Goal: Information Seeking & Learning: Learn about a topic

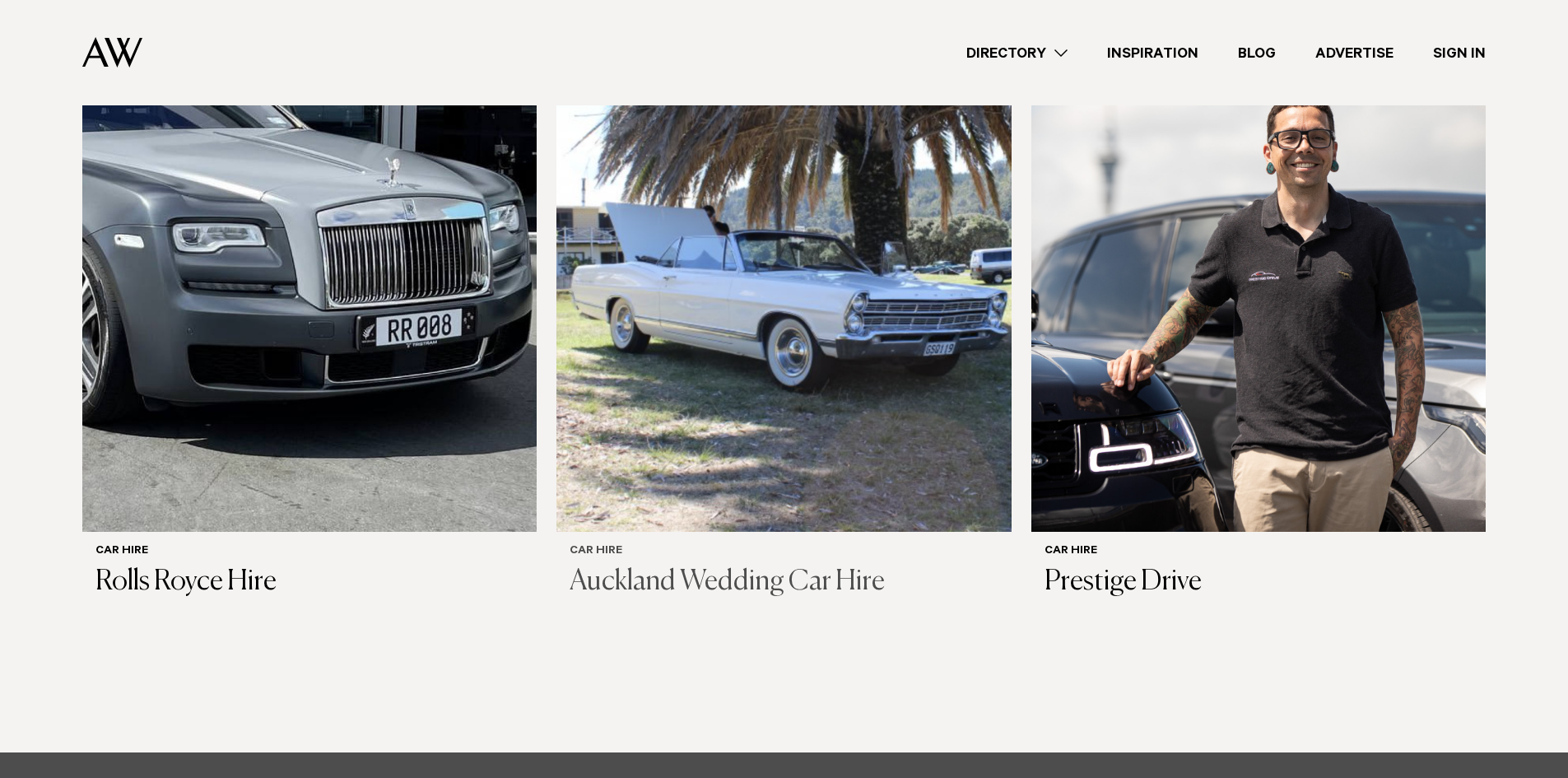
scroll to position [1399, 0]
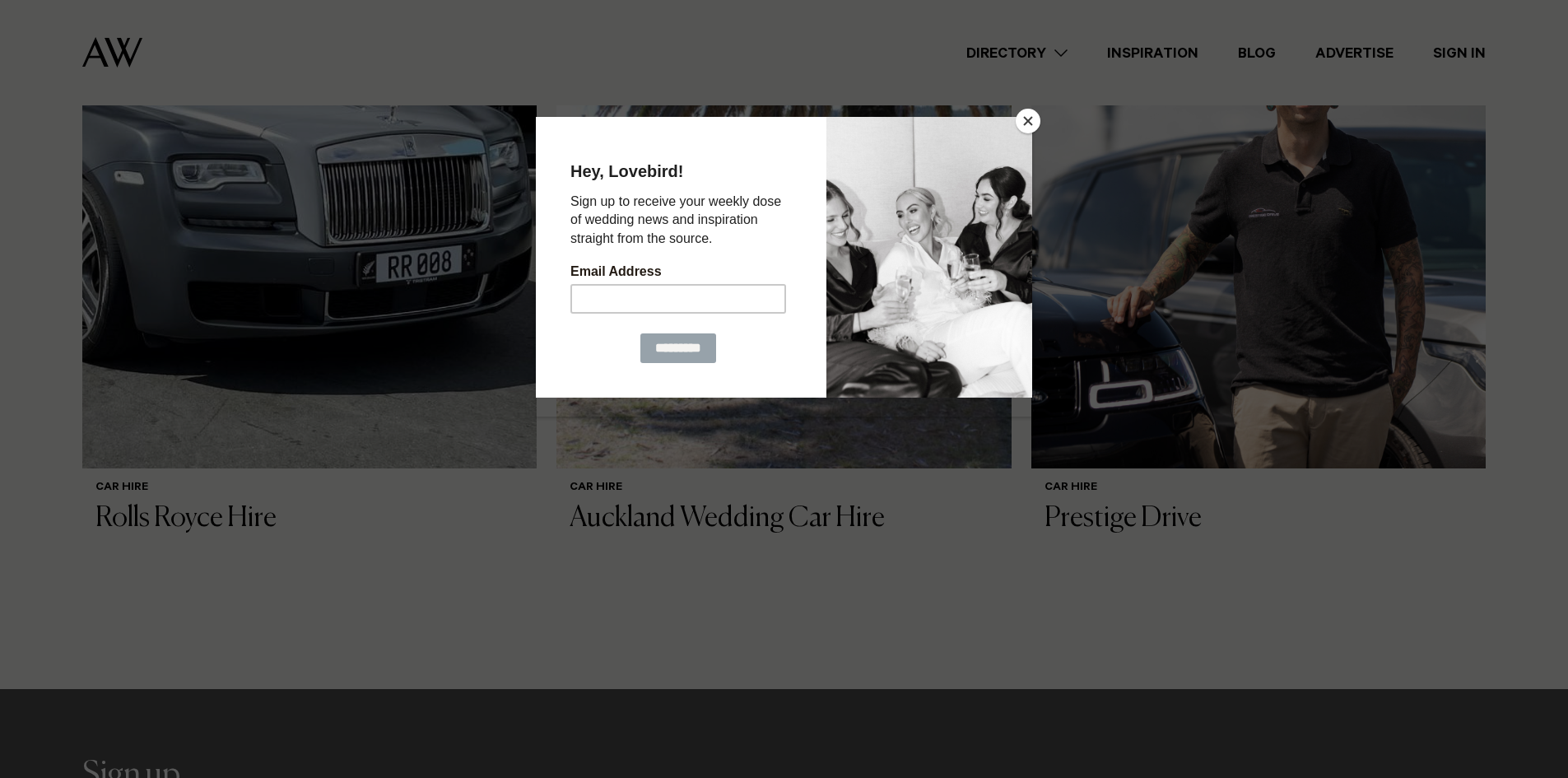
click at [326, 522] on div at bounding box center [784, 389] width 1568 height 778
click at [1033, 122] on button "Close" at bounding box center [1028, 121] width 25 height 25
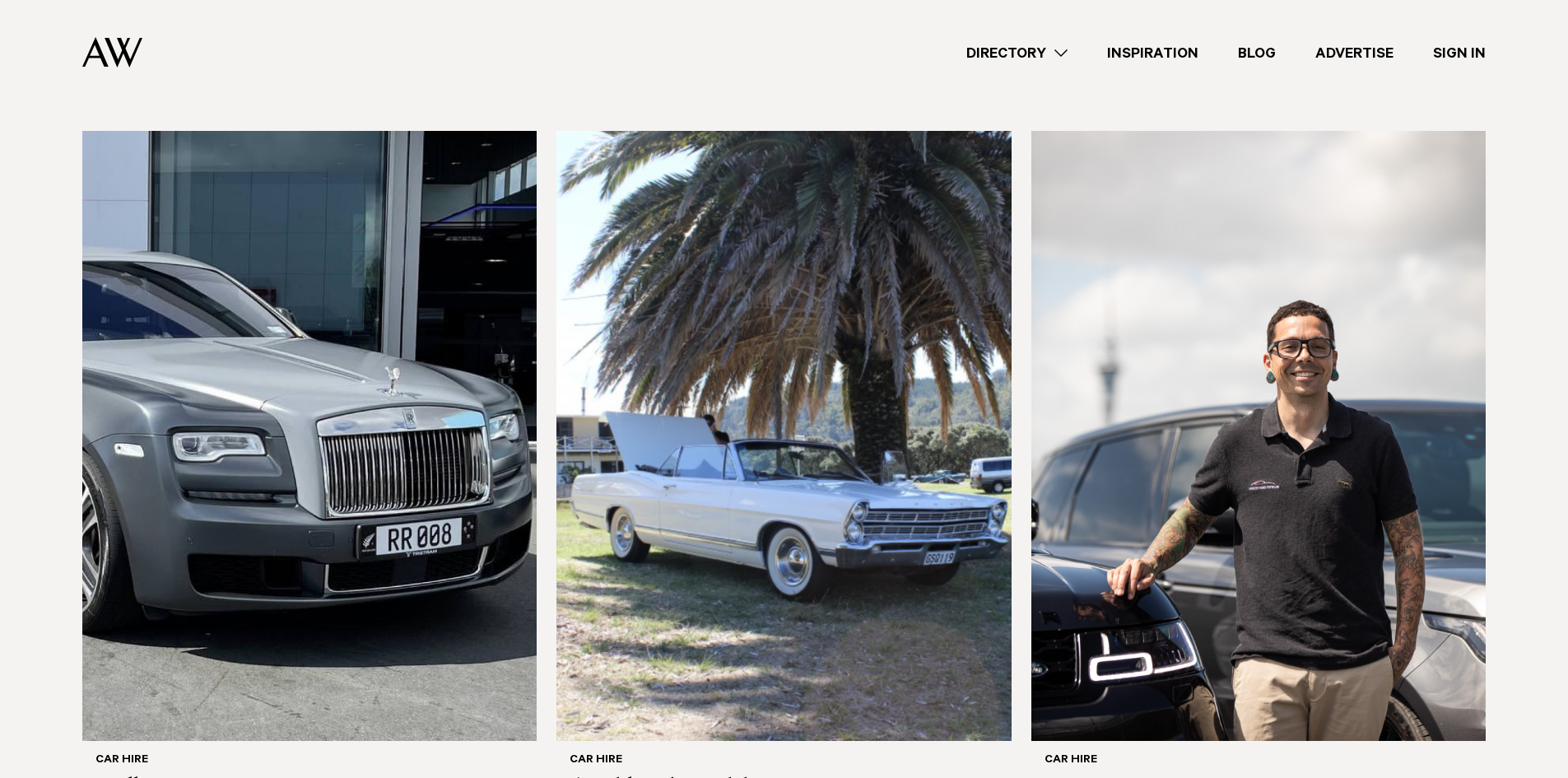
scroll to position [1481, 0]
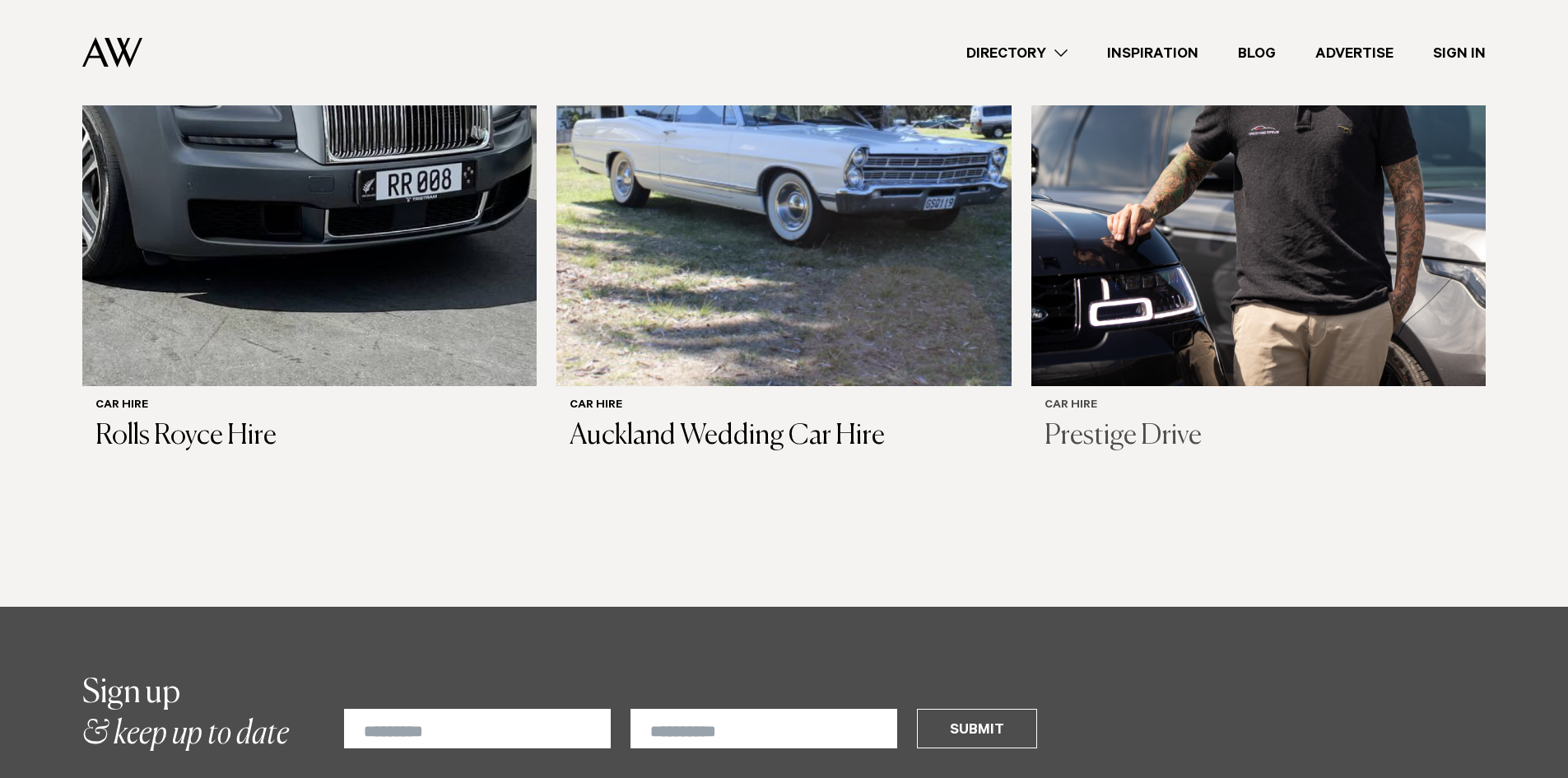
click at [1211, 235] on img at bounding box center [1259, 81] width 455 height 610
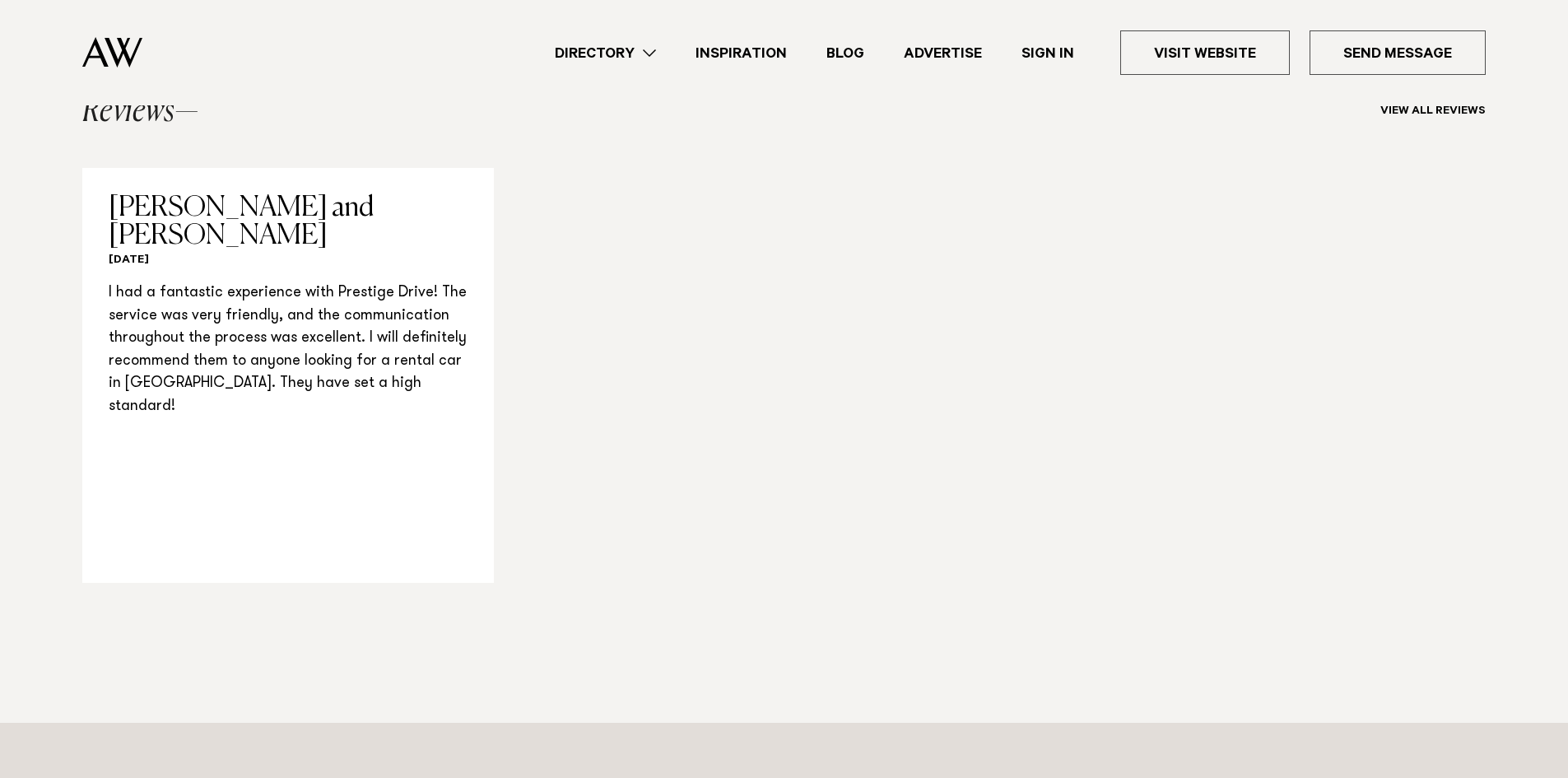
scroll to position [1481, 0]
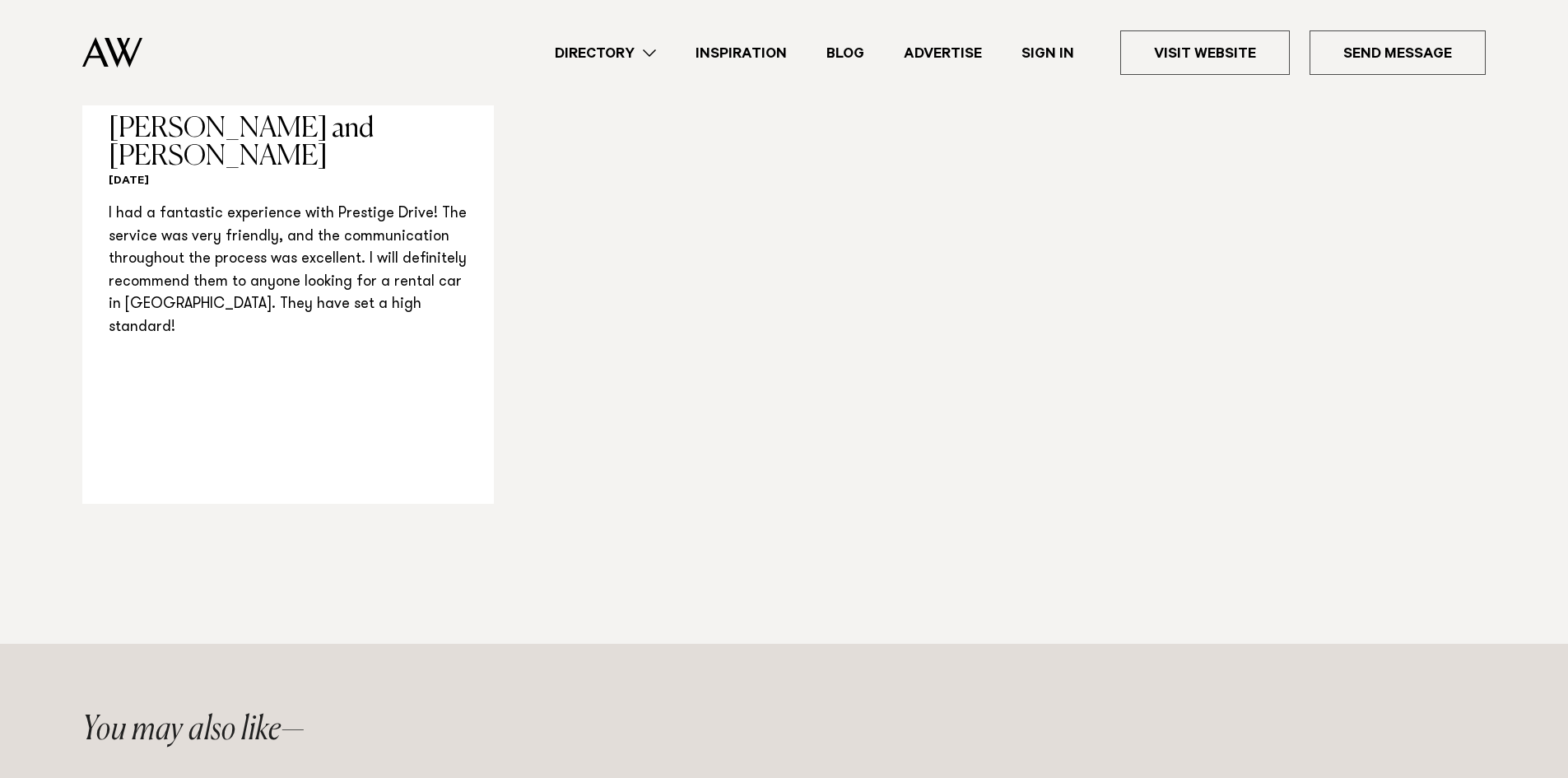
drag, startPoint x: 1281, startPoint y: 277, endPoint x: 1251, endPoint y: 281, distance: 30.3
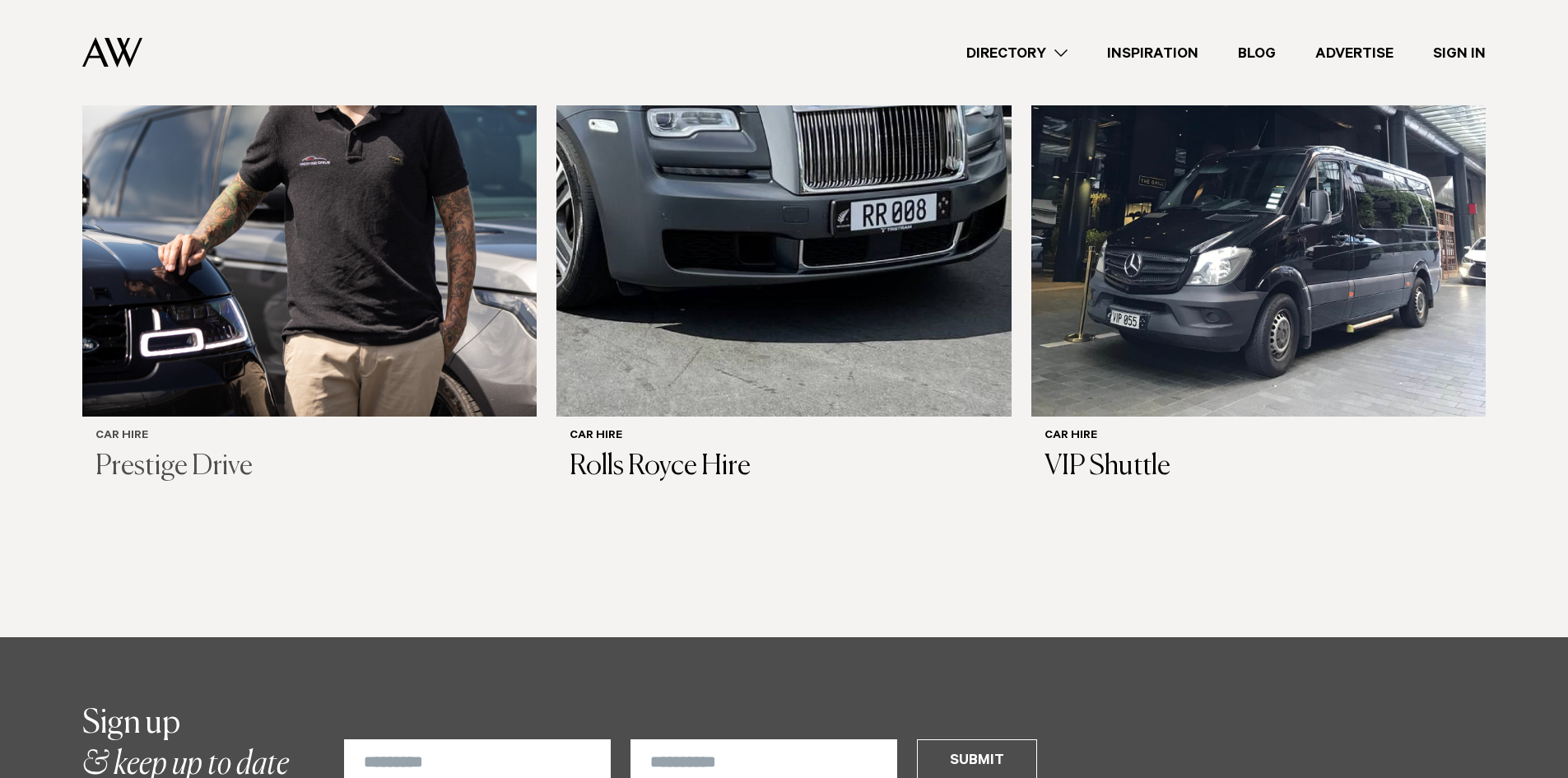
scroll to position [1399, 0]
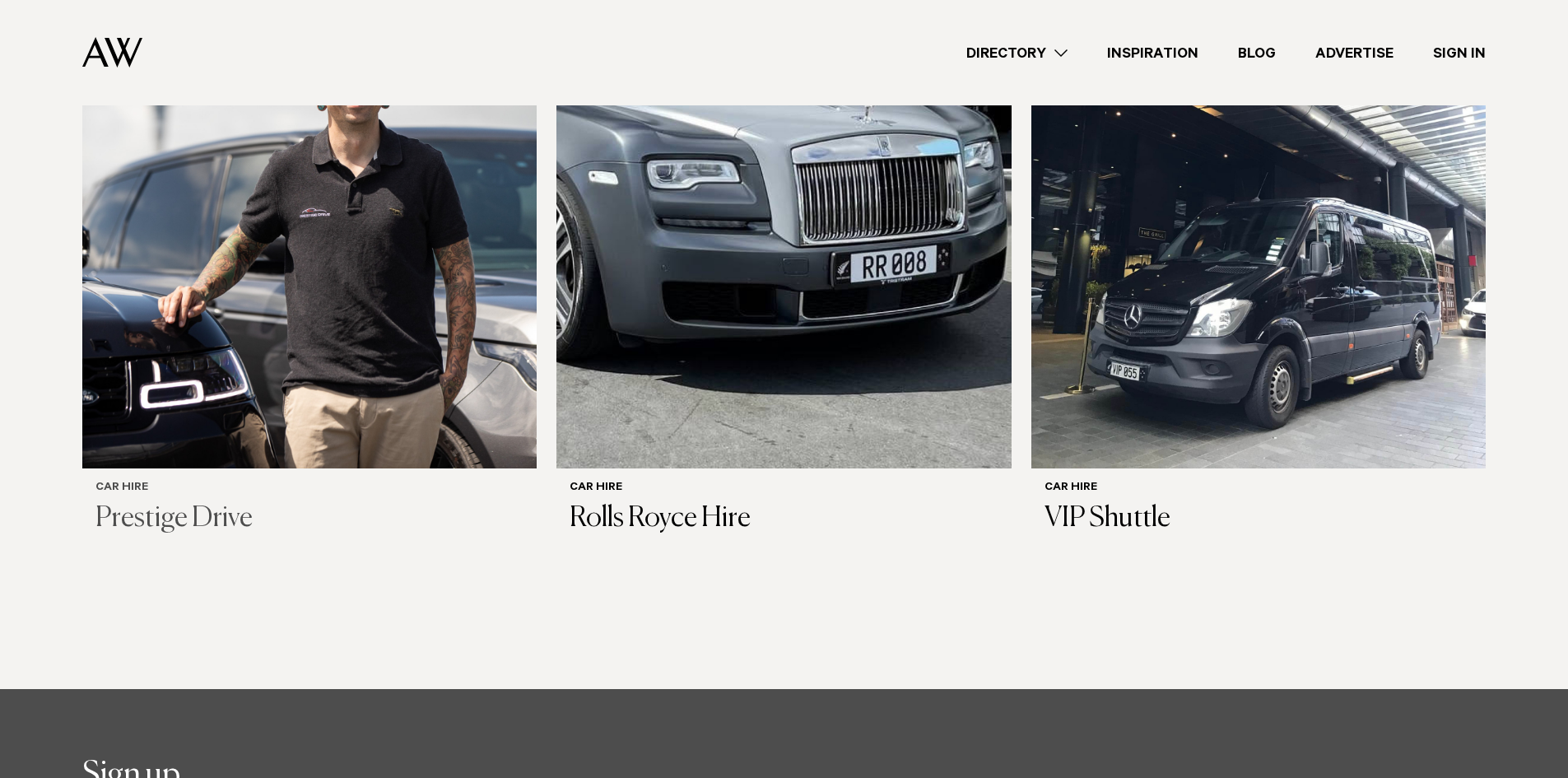
click at [369, 291] on img at bounding box center [309, 163] width 455 height 610
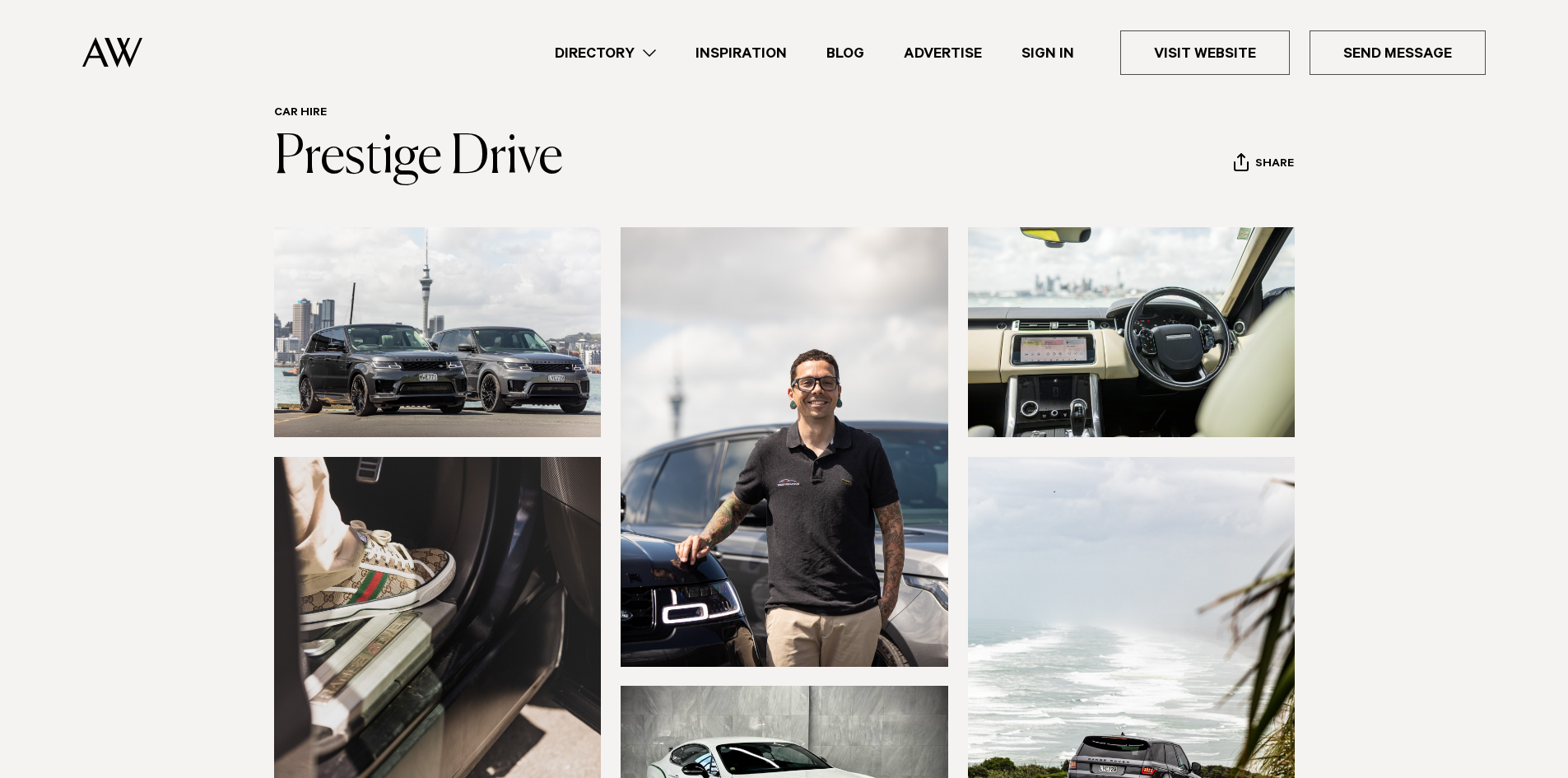
scroll to position [493, 0]
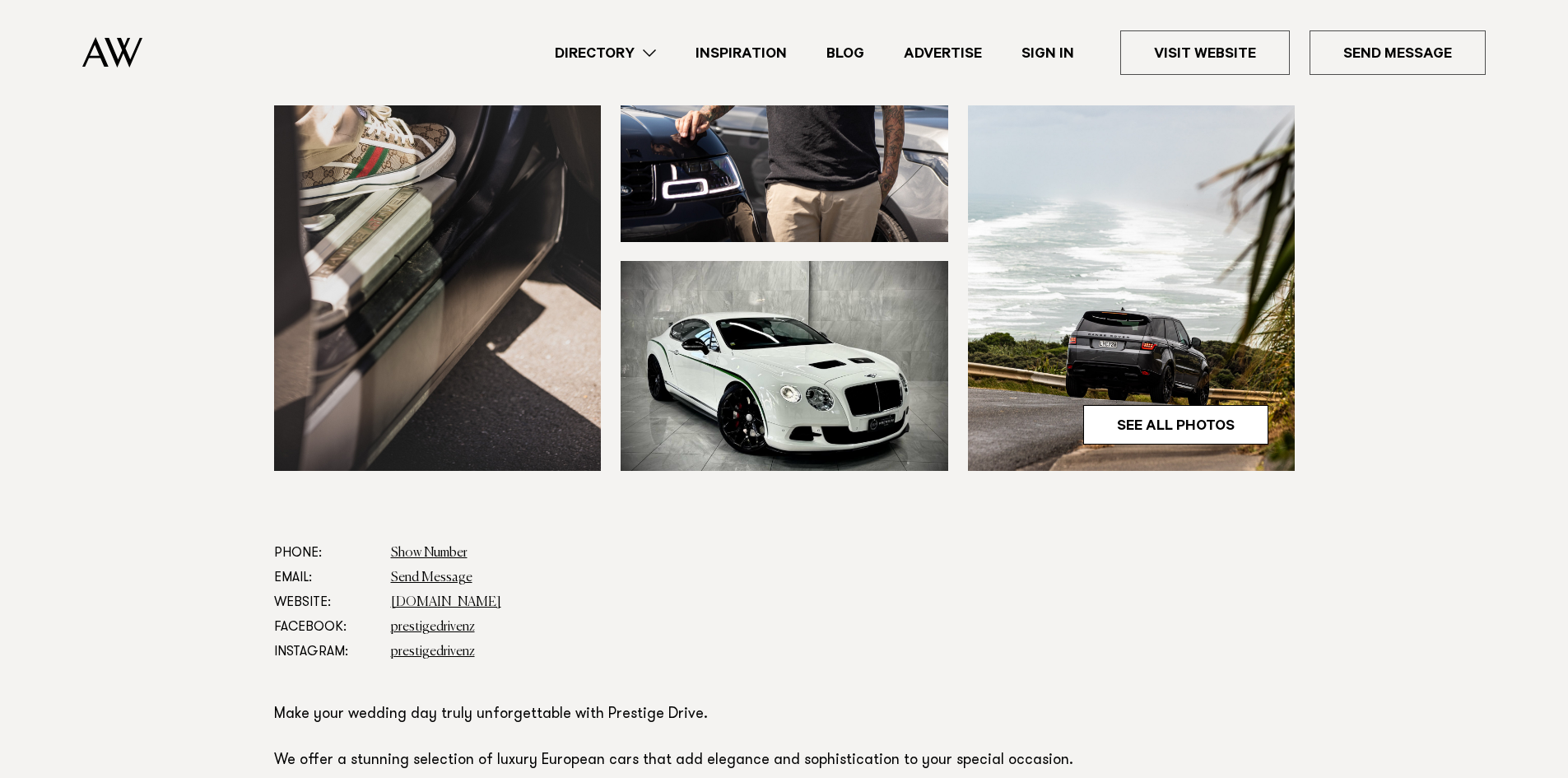
drag, startPoint x: 1159, startPoint y: 397, endPoint x: 1131, endPoint y: 371, distance: 38.2
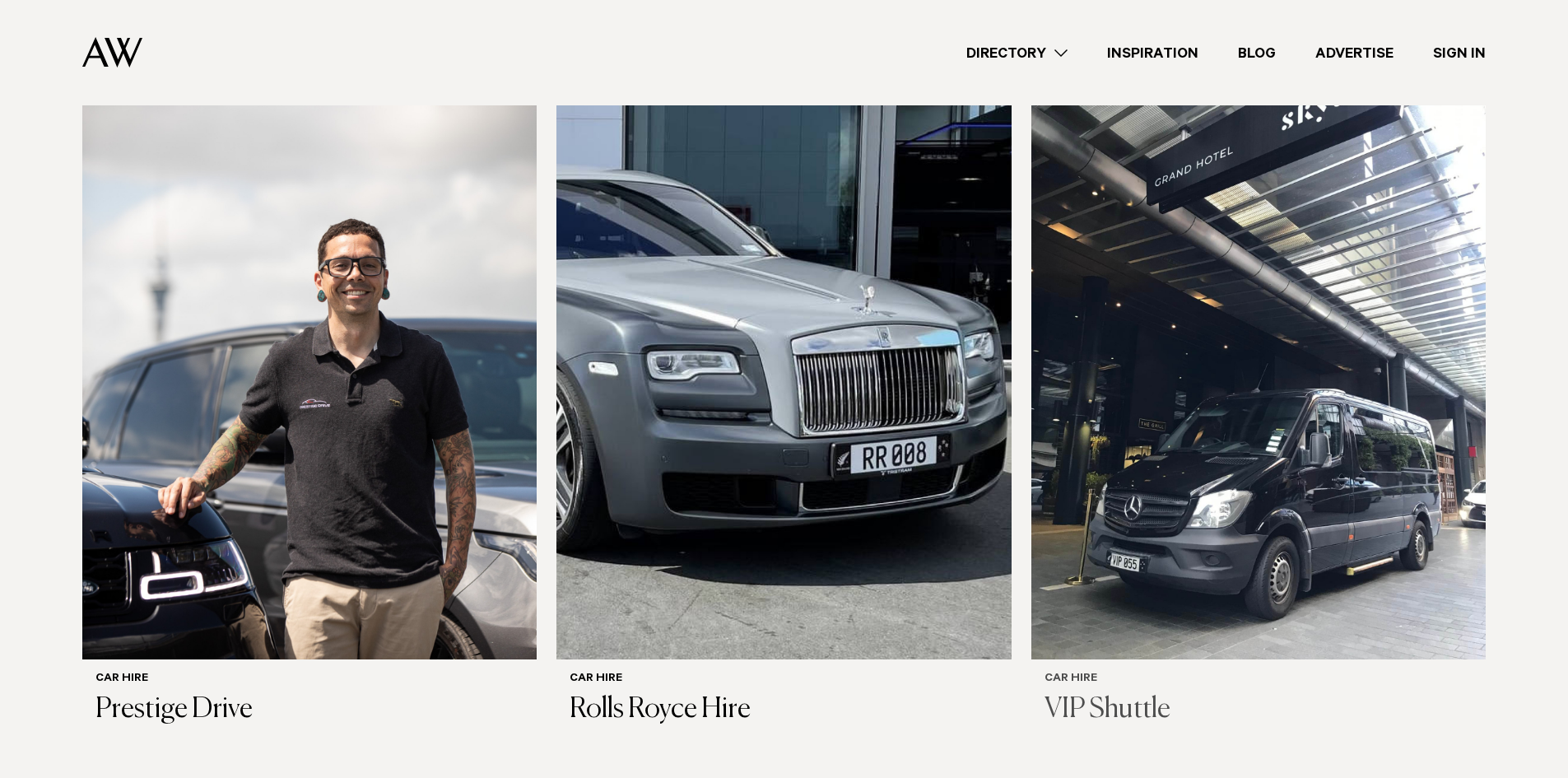
scroll to position [1234, 0]
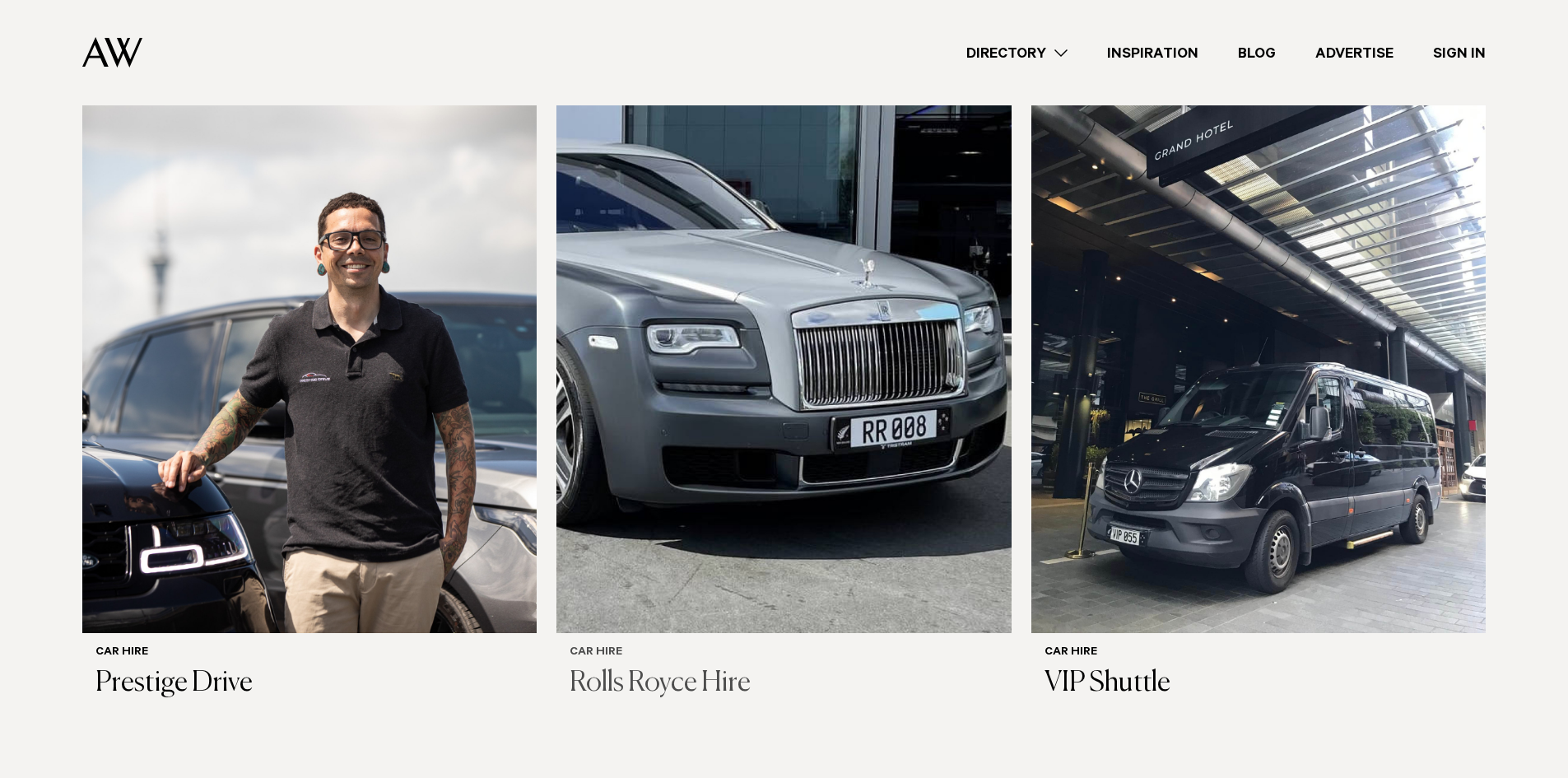
click at [790, 340] on img at bounding box center [784, 327] width 455 height 610
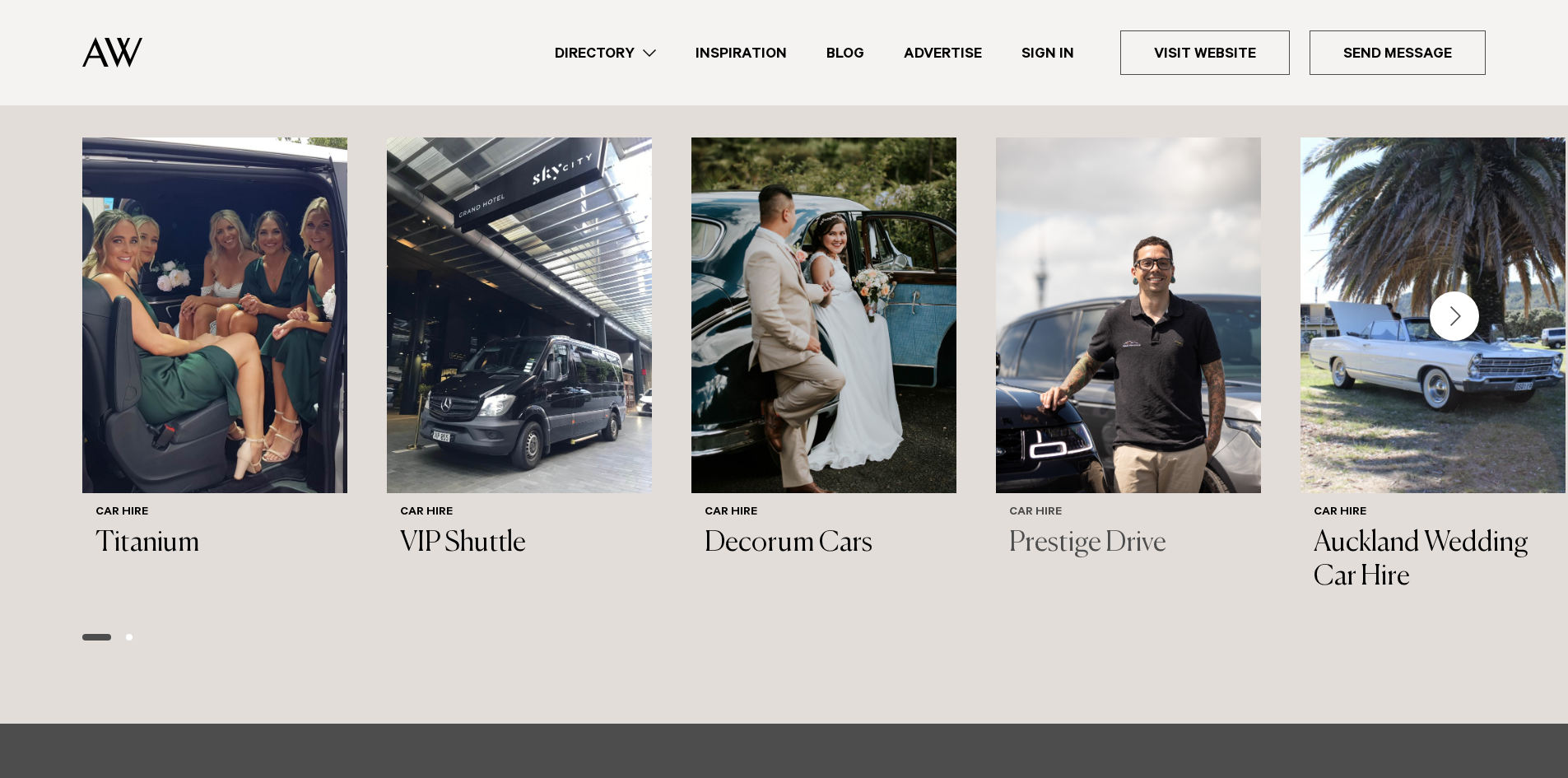
scroll to position [1646, 0]
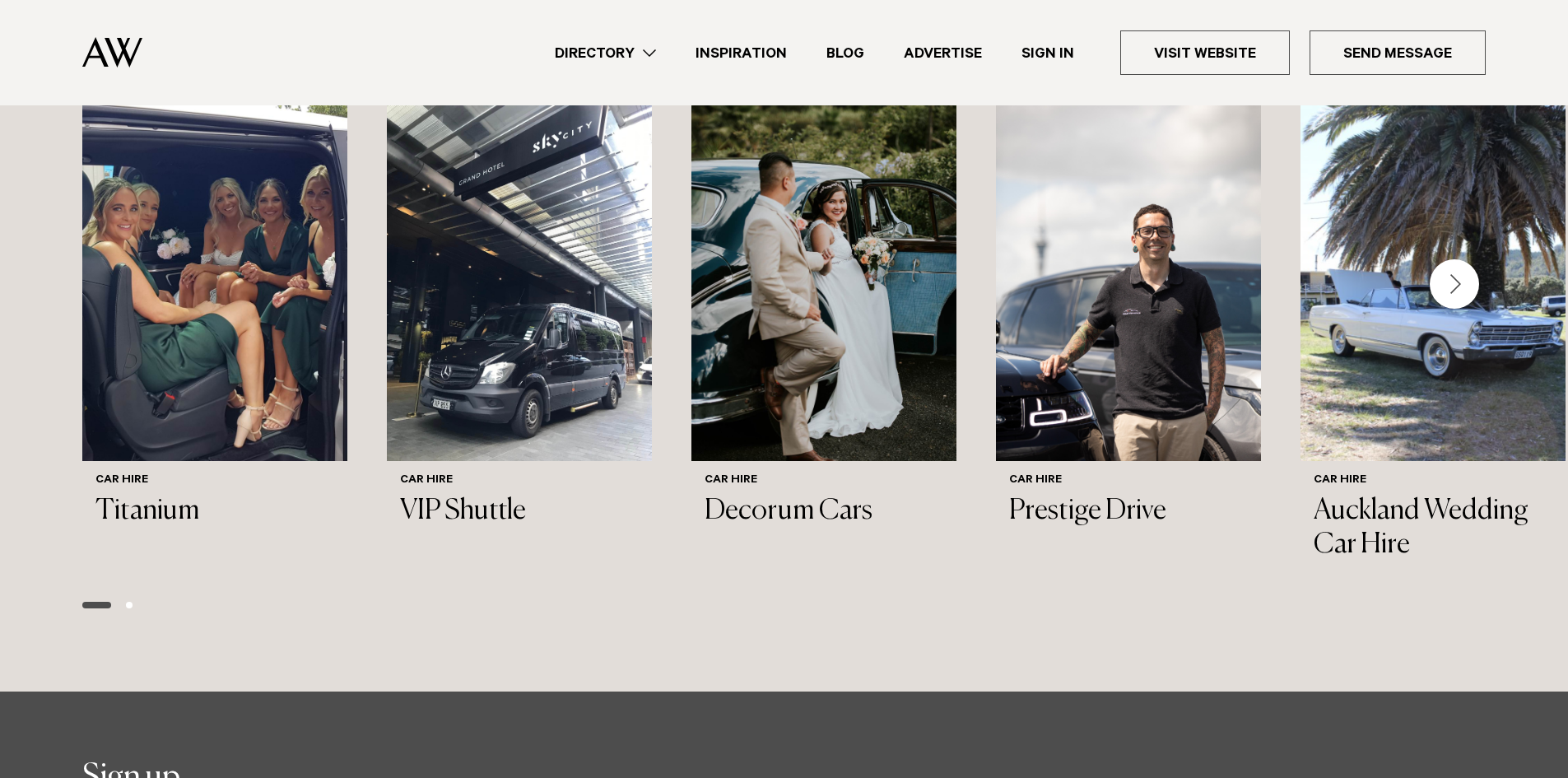
click at [1445, 278] on div "Next slide" at bounding box center [1455, 284] width 49 height 49
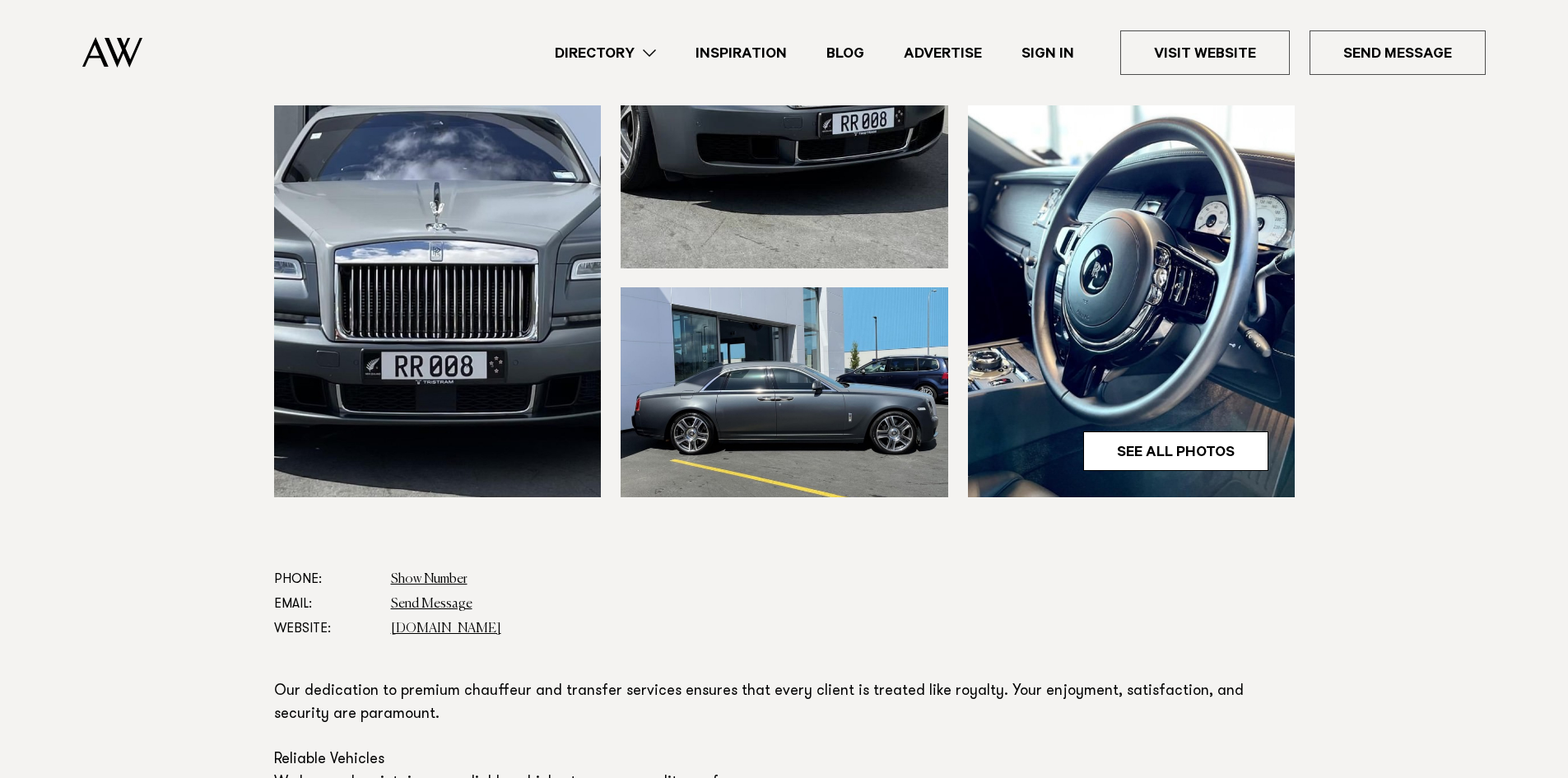
scroll to position [493, 0]
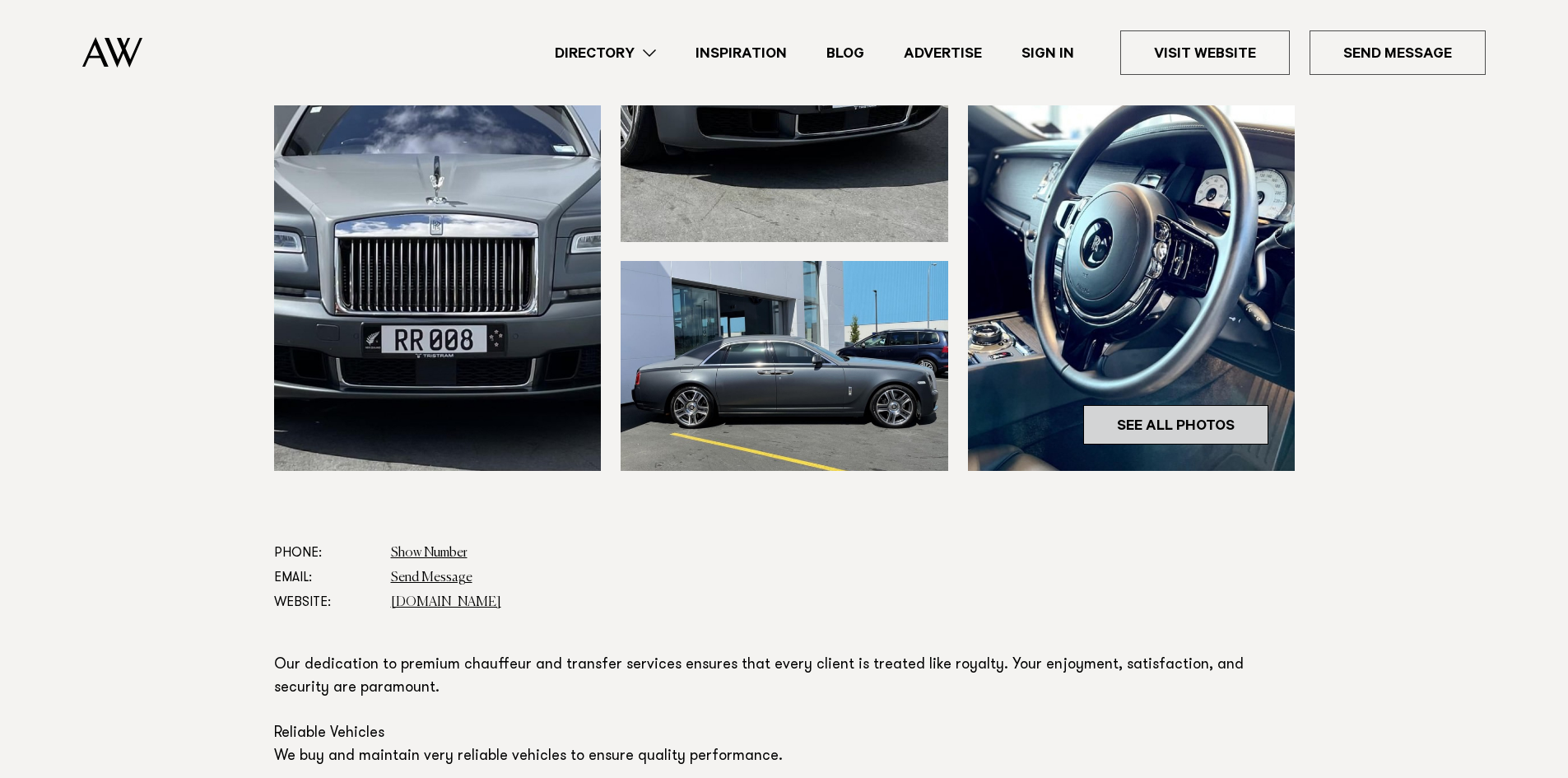
click at [1211, 416] on link "See All Photos" at bounding box center [1176, 424] width 185 height 40
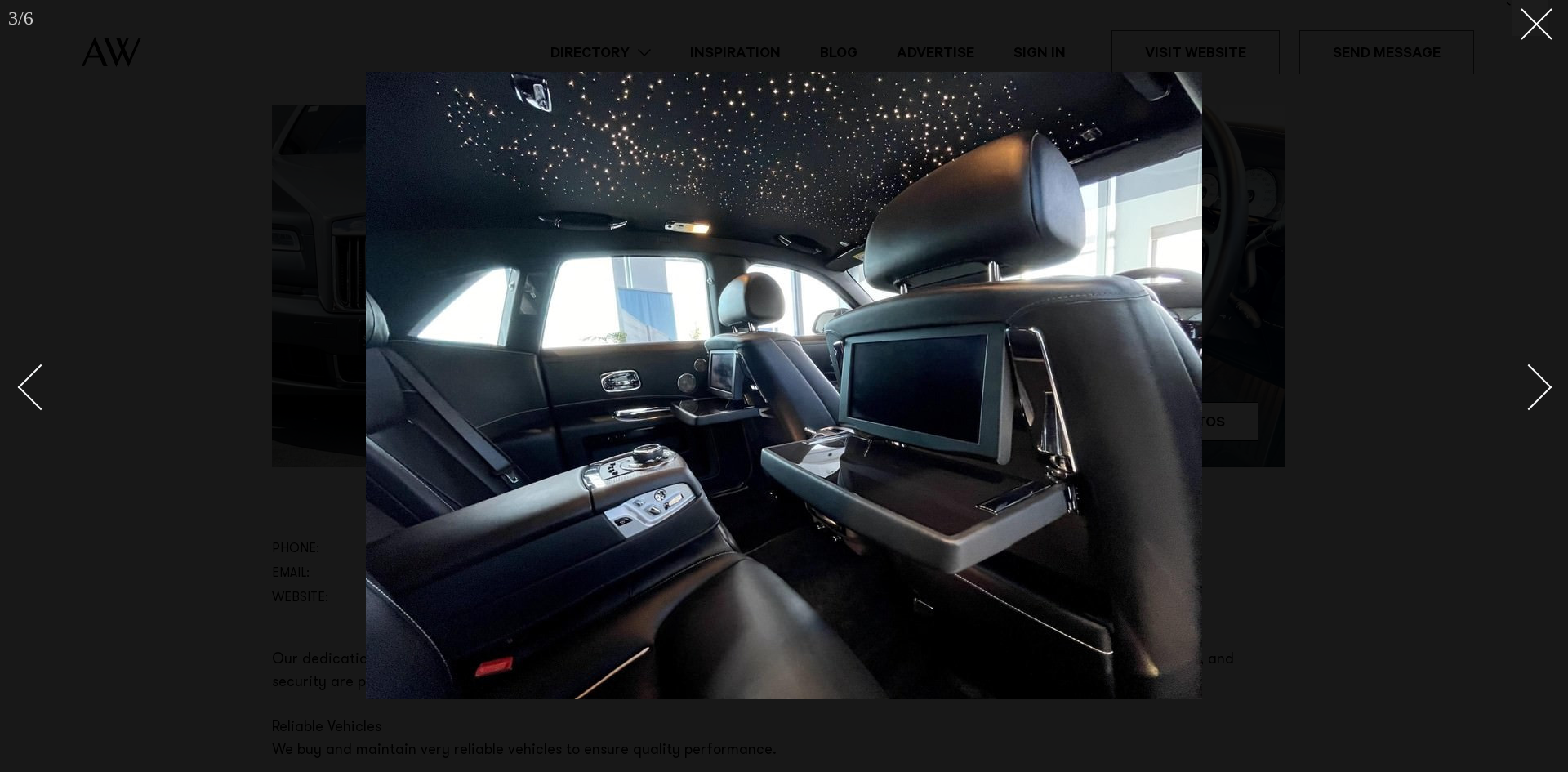
click at [241, 189] on div at bounding box center [784, 386] width 1568 height 772
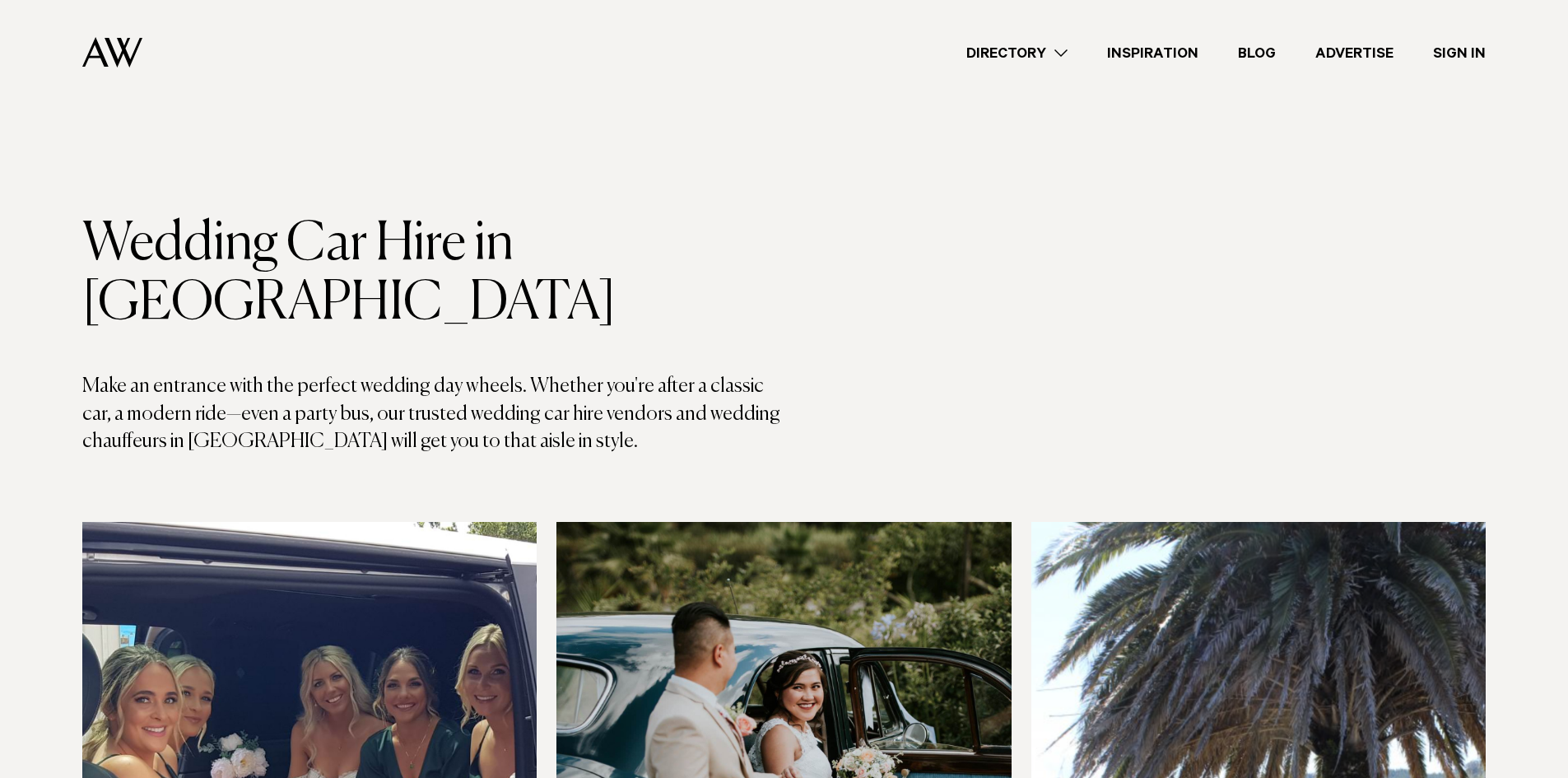
scroll to position [1234, 0]
